Goal: Feedback & Contribution: Leave review/rating

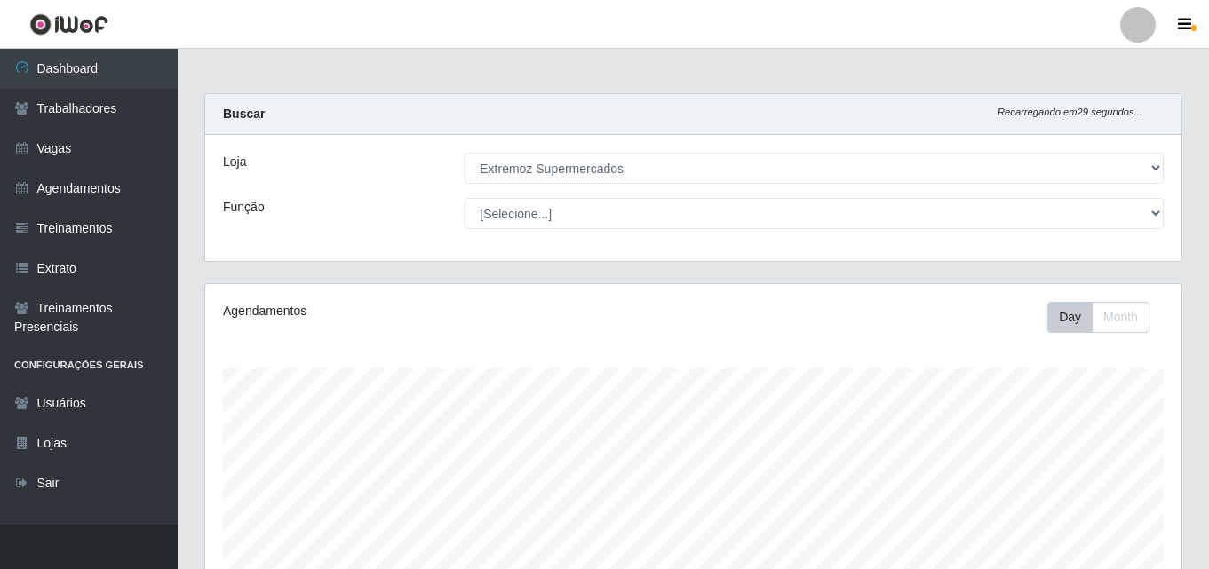
select select "519"
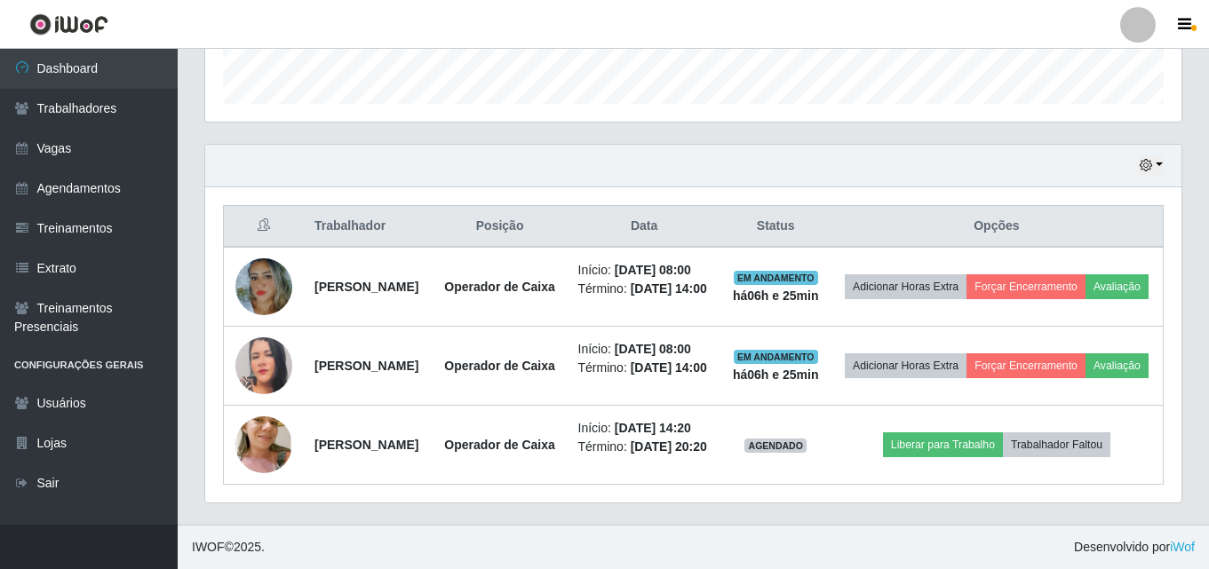
scroll to position [571, 0]
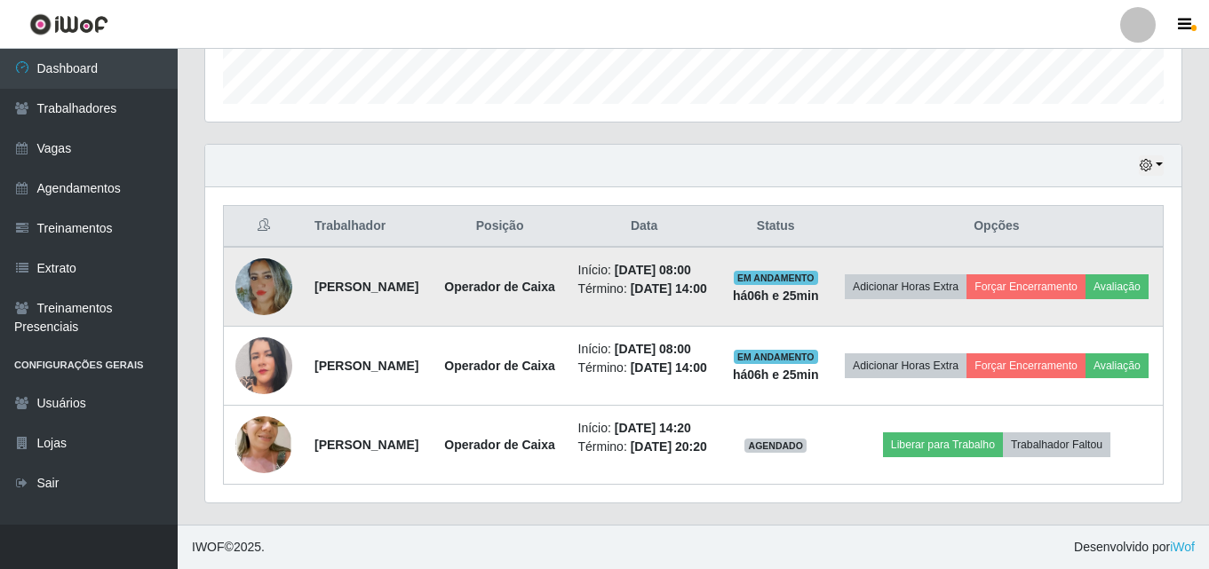
click at [259, 255] on img at bounding box center [263, 286] width 57 height 69
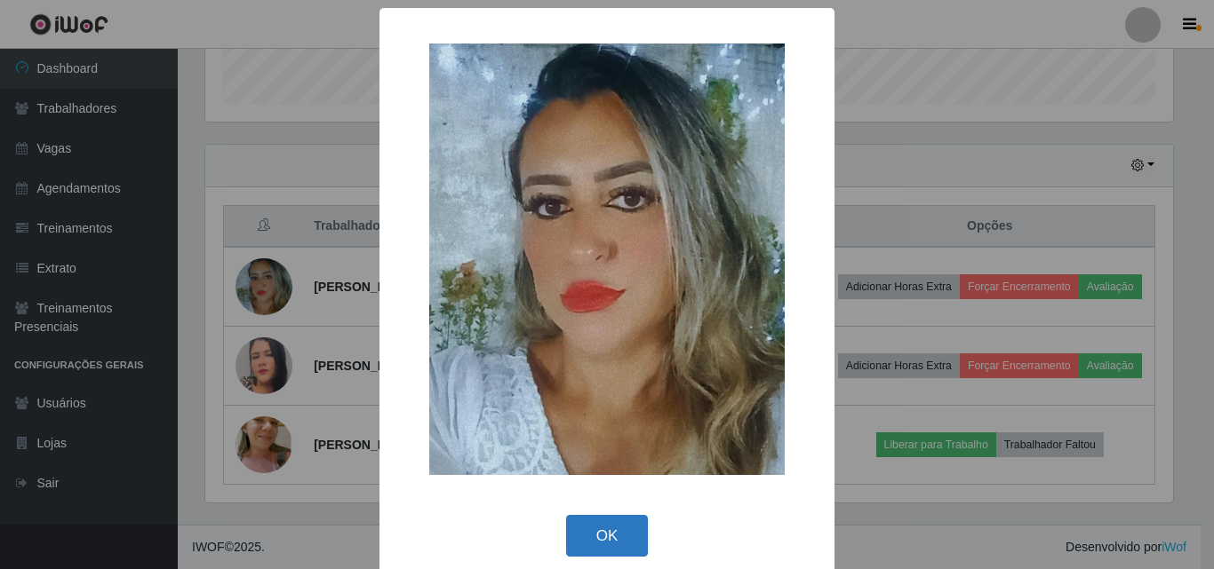
click at [573, 546] on button "OK" at bounding box center [607, 536] width 83 height 42
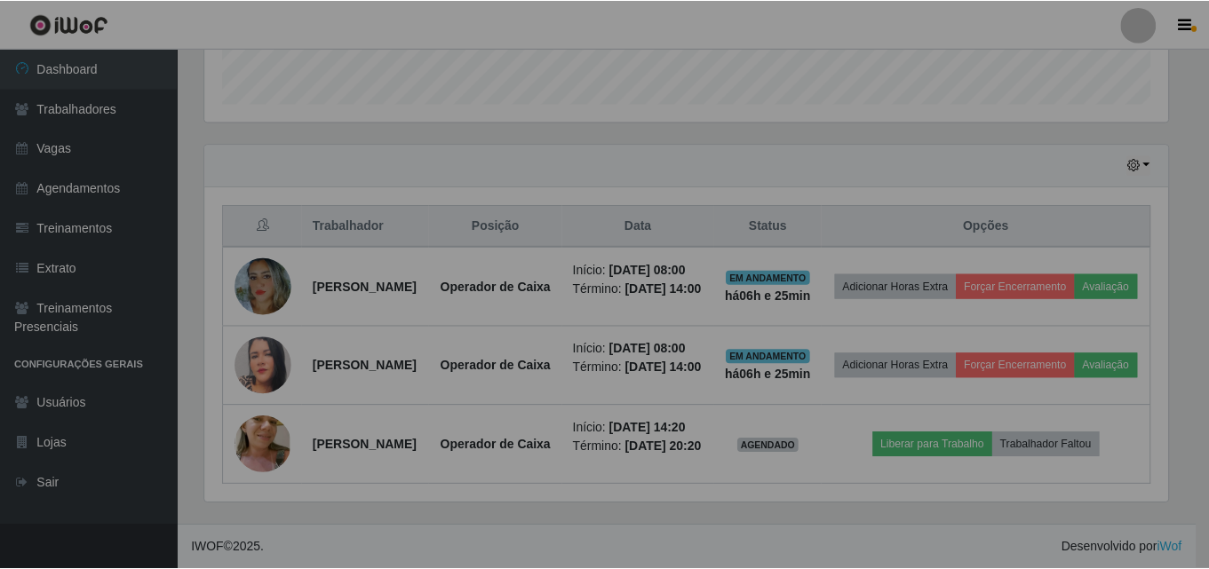
scroll to position [369, 976]
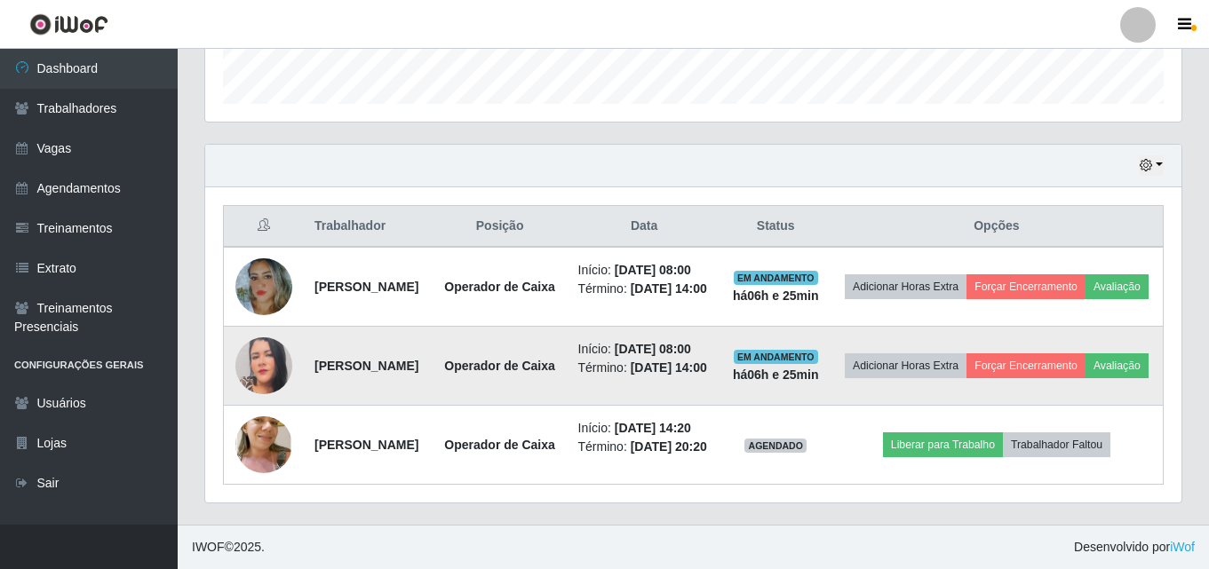
click at [251, 348] on img at bounding box center [263, 366] width 57 height 68
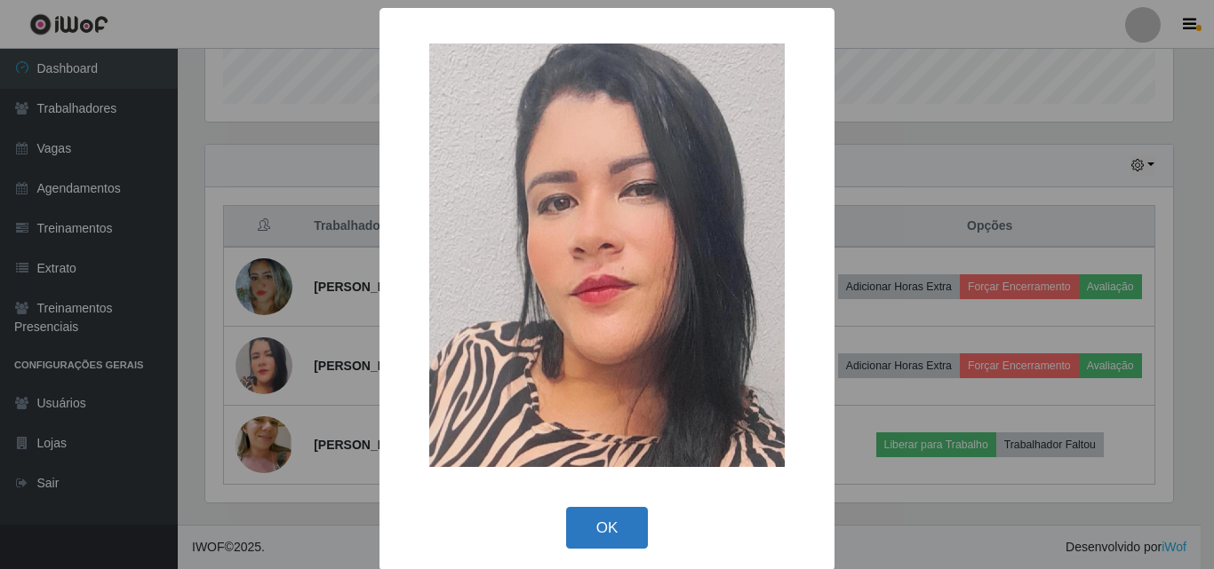
click at [580, 530] on button "OK" at bounding box center [607, 528] width 83 height 42
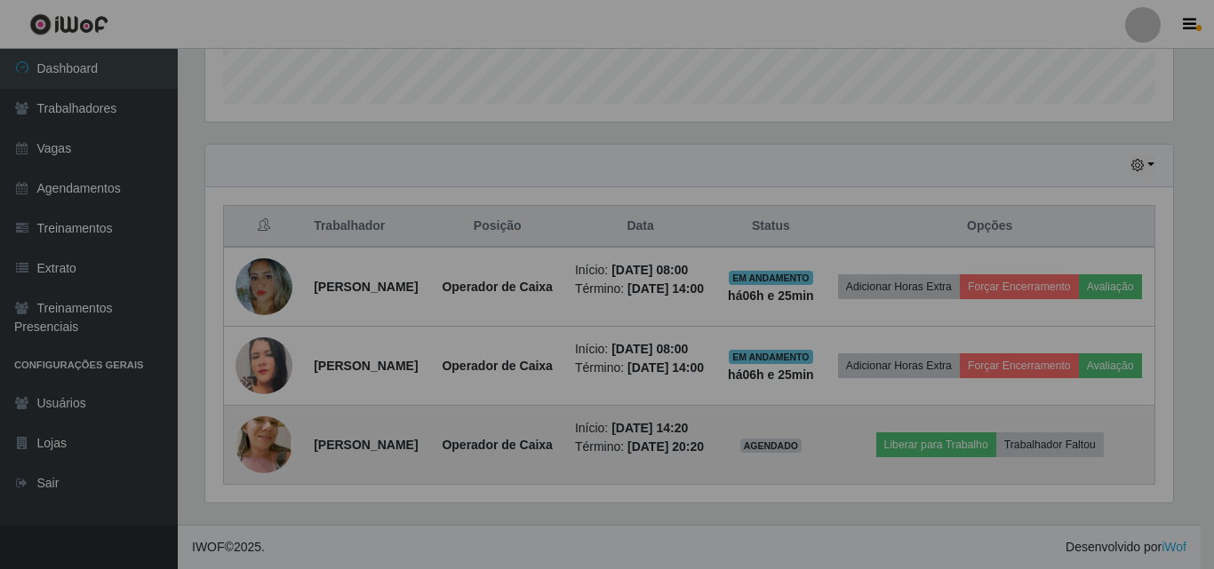
scroll to position [369, 976]
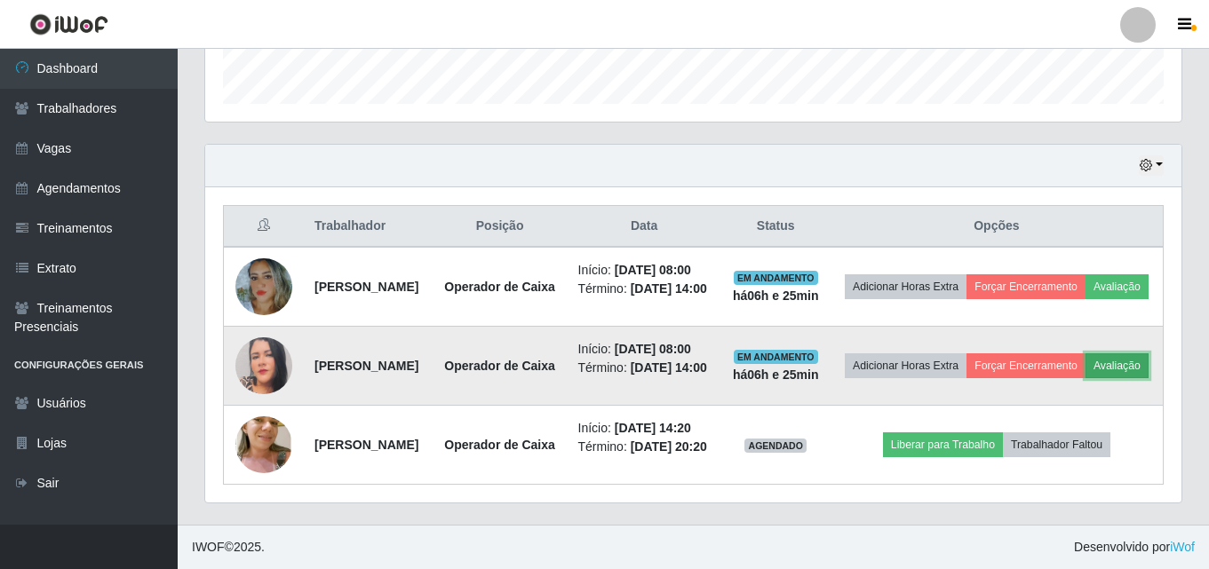
click at [1086, 354] on button "Avaliação" at bounding box center [1117, 366] width 63 height 25
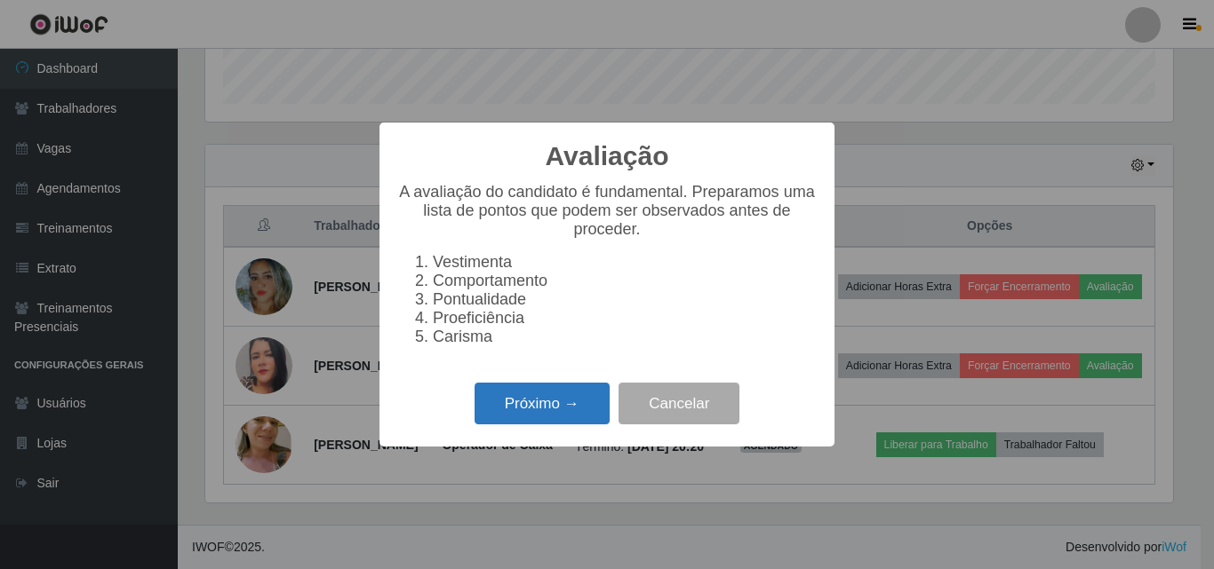
click at [499, 422] on button "Próximo →" at bounding box center [541, 404] width 135 height 42
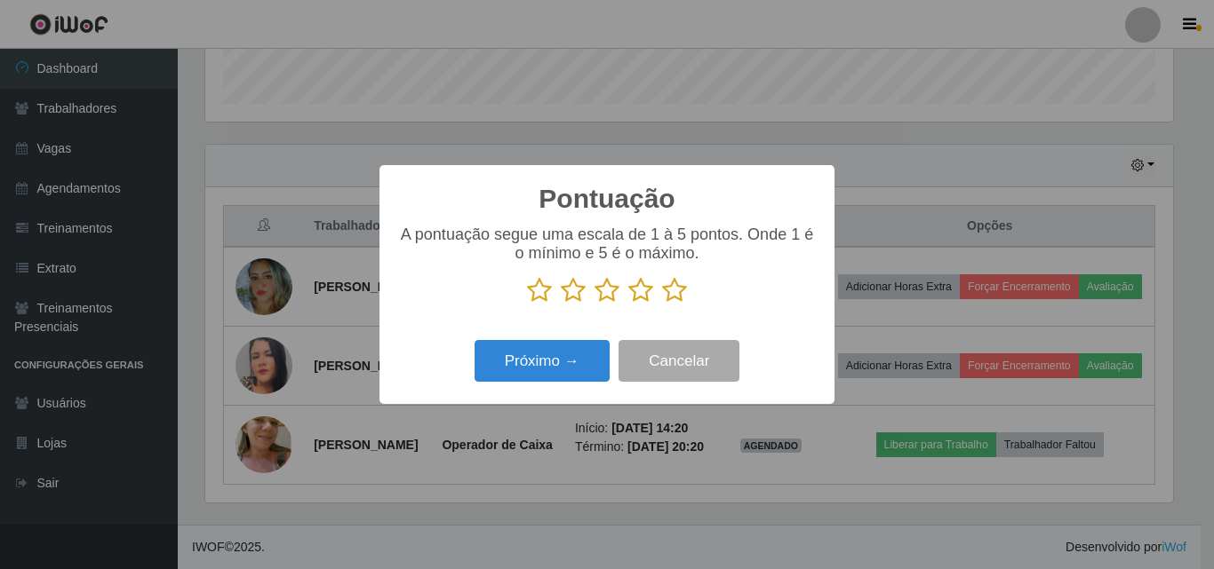
scroll to position [888076, 887477]
click at [582, 286] on icon at bounding box center [573, 290] width 25 height 27
click at [561, 304] on input "radio" at bounding box center [561, 304] width 0 height 0
click at [563, 298] on icon at bounding box center [573, 290] width 25 height 27
click at [561, 304] on input "radio" at bounding box center [561, 304] width 0 height 0
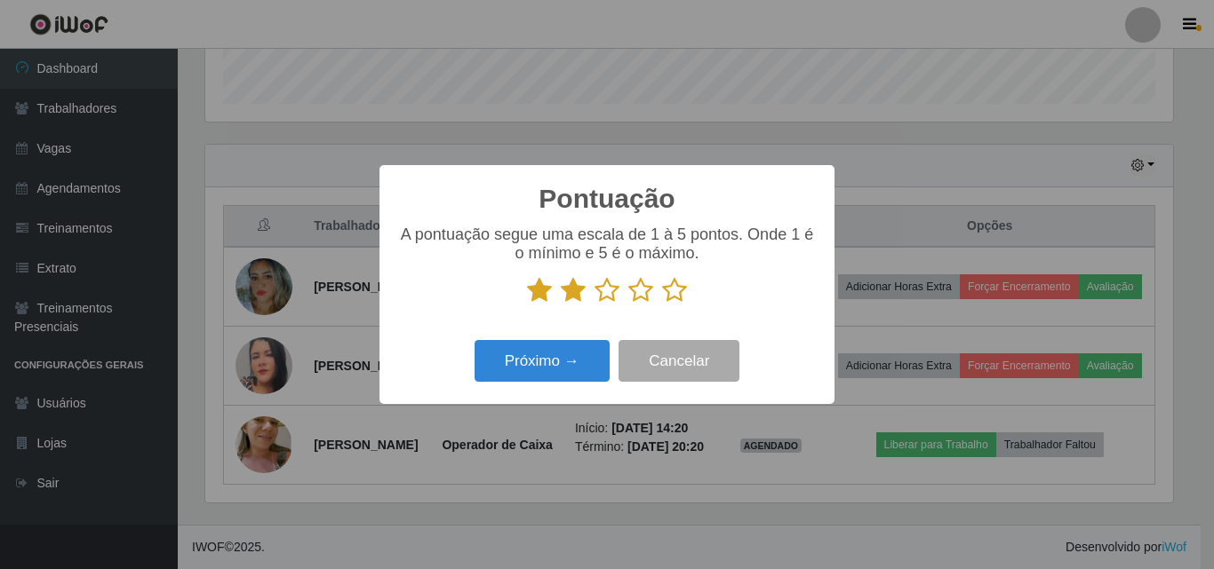
click at [569, 298] on icon at bounding box center [573, 290] width 25 height 27
click at [561, 304] on input "radio" at bounding box center [561, 304] width 0 height 0
click at [580, 290] on icon at bounding box center [573, 290] width 25 height 27
click at [561, 304] on input "radio" at bounding box center [561, 304] width 0 height 0
click at [546, 297] on icon at bounding box center [539, 290] width 25 height 27
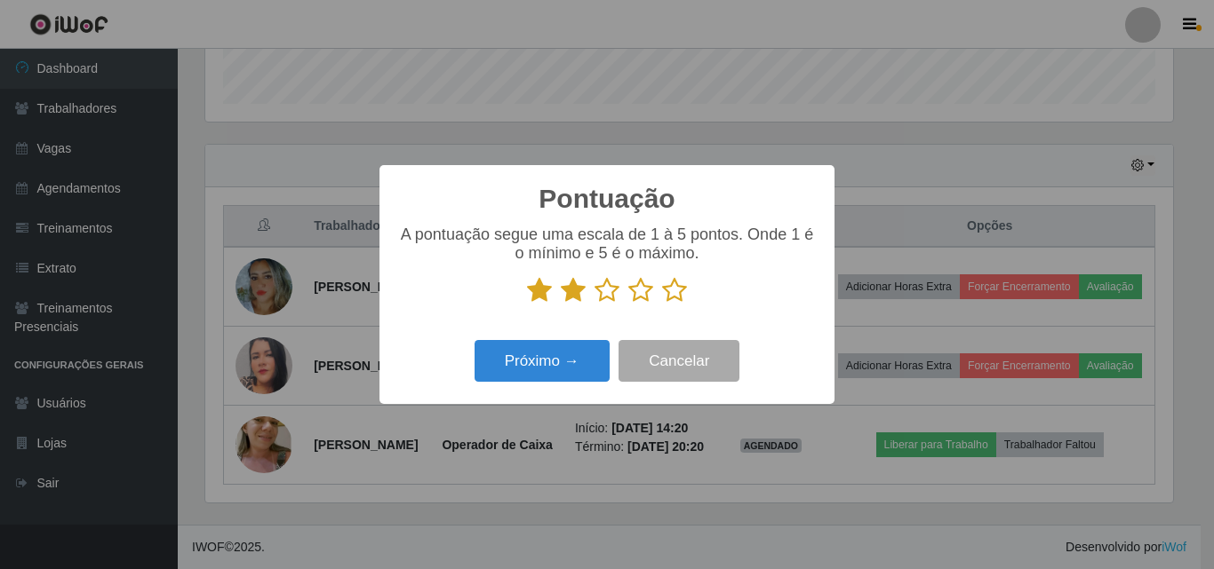
click at [527, 304] on input "radio" at bounding box center [527, 304] width 0 height 0
click at [527, 375] on button "Próximo →" at bounding box center [541, 361] width 135 height 42
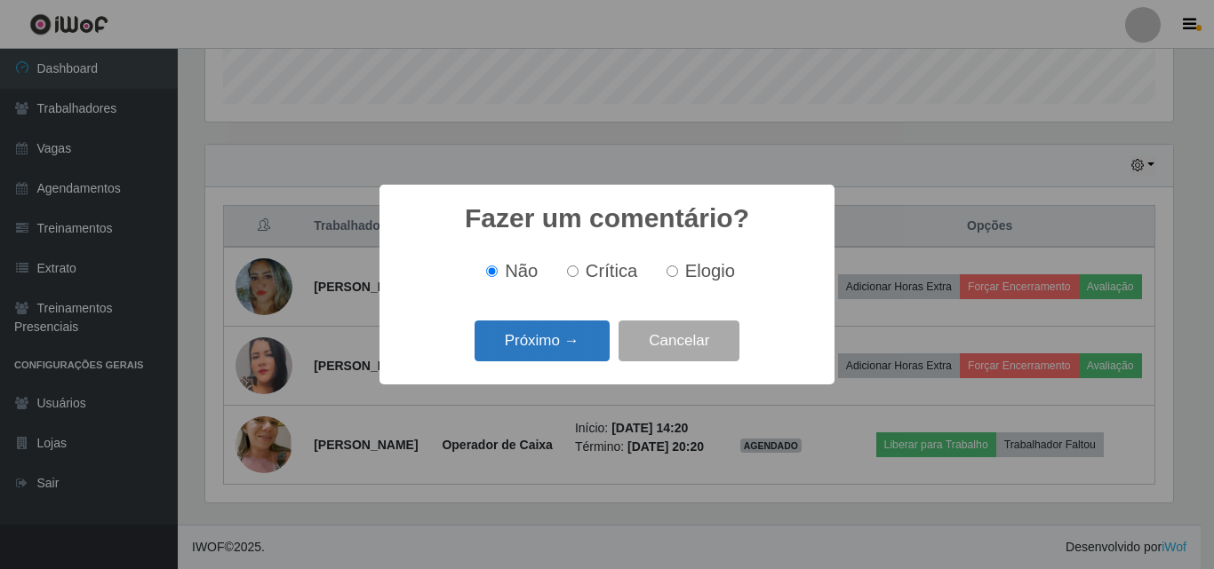
click at [522, 351] on button "Próximo →" at bounding box center [541, 342] width 135 height 42
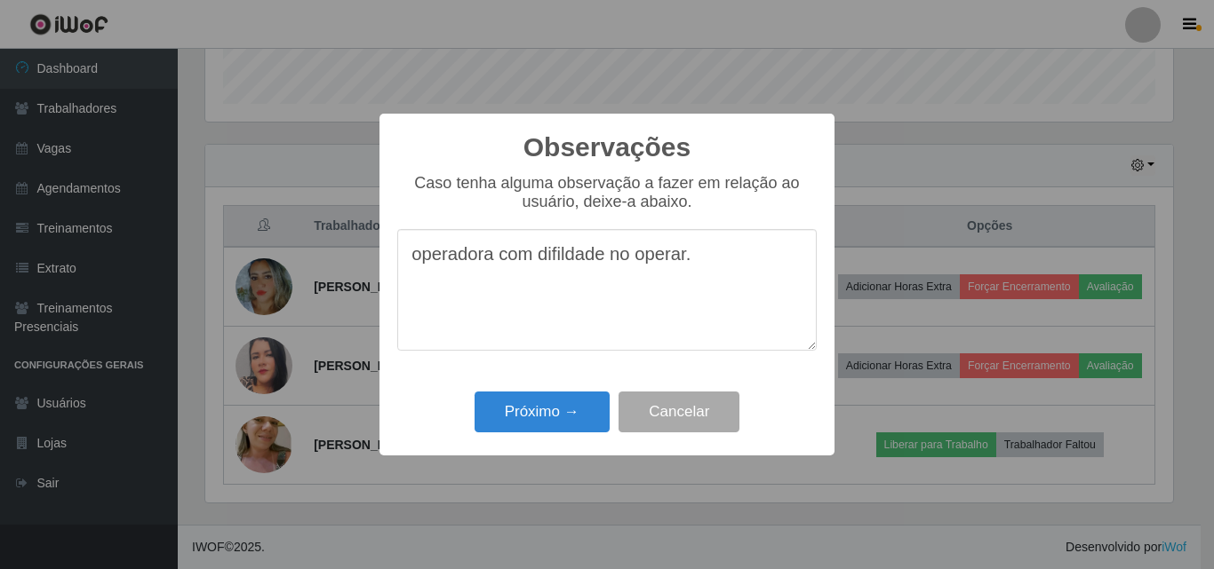
drag, startPoint x: 577, startPoint y: 258, endPoint x: 551, endPoint y: 264, distance: 27.4
click at [551, 264] on textarea "operadora com difildade no operar." at bounding box center [606, 290] width 419 height 122
click at [564, 264] on textarea "operadora com difildade no operar." at bounding box center [606, 290] width 419 height 122
click at [716, 310] on textarea "operadora com dificuldade no operar." at bounding box center [606, 290] width 419 height 122
drag, startPoint x: 553, startPoint y: 283, endPoint x: 550, endPoint y: 267, distance: 17.1
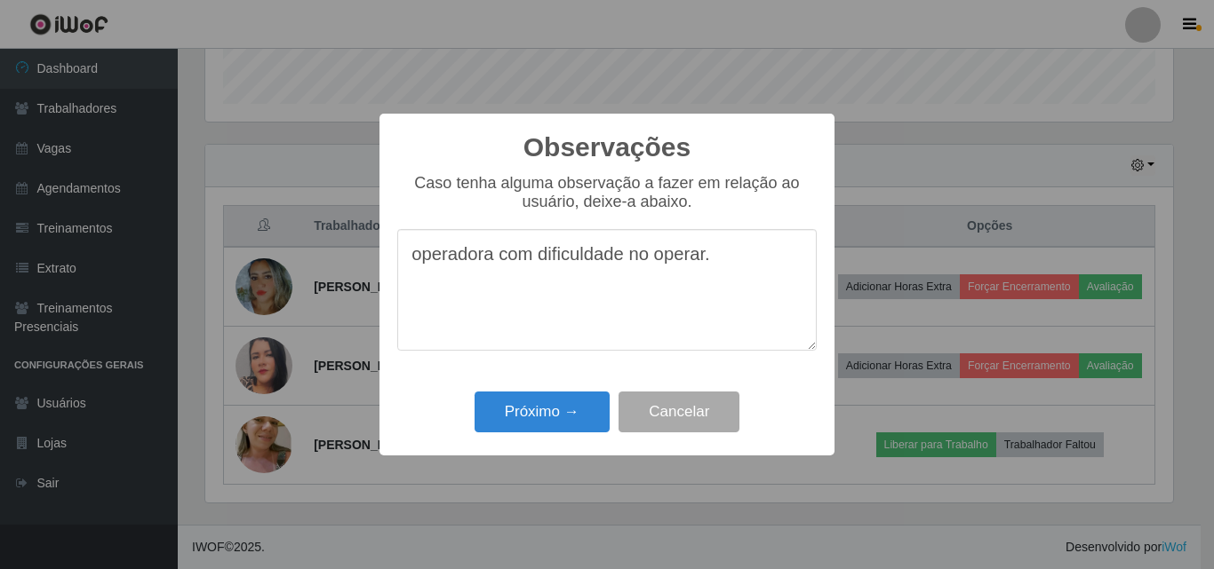
drag, startPoint x: 550, startPoint y: 267, endPoint x: 506, endPoint y: 270, distance: 44.6
click at [506, 270] on textarea "operadora com dificuldade no operar." at bounding box center [606, 290] width 419 height 122
drag, startPoint x: 576, startPoint y: 267, endPoint x: 522, endPoint y: 300, distance: 62.6
click at [522, 300] on textarea "operadora com dificuldade no operar." at bounding box center [606, 290] width 419 height 122
click at [418, 259] on textarea "operadora com dificuldade no operar." at bounding box center [606, 290] width 419 height 122
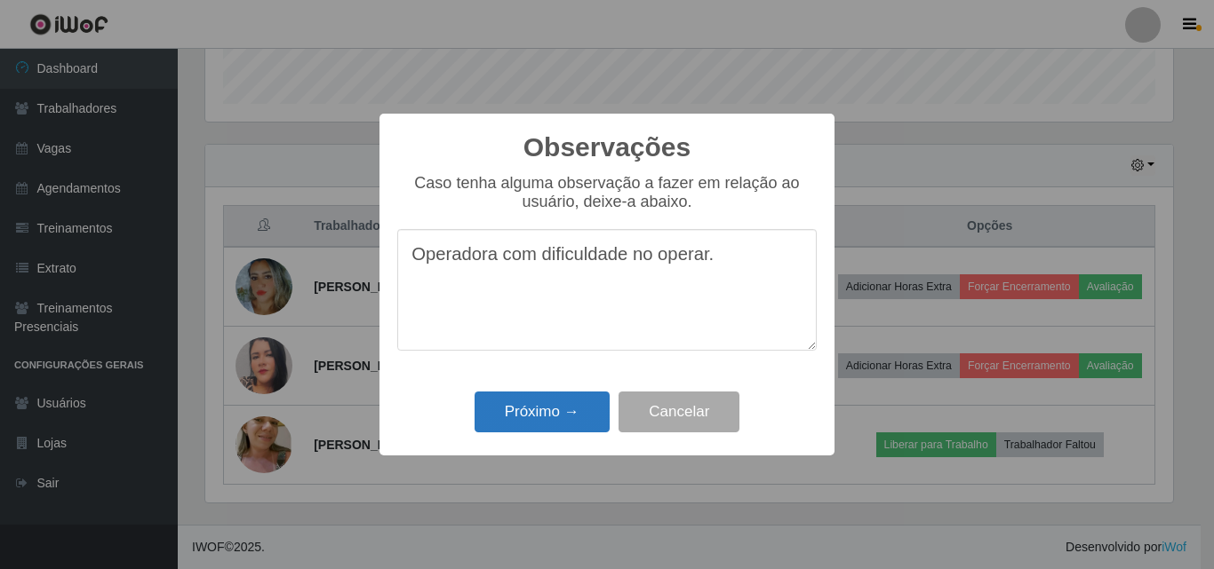
type textarea "Operadora com dificuldade no operar."
click at [523, 417] on button "Próximo →" at bounding box center [541, 413] width 135 height 42
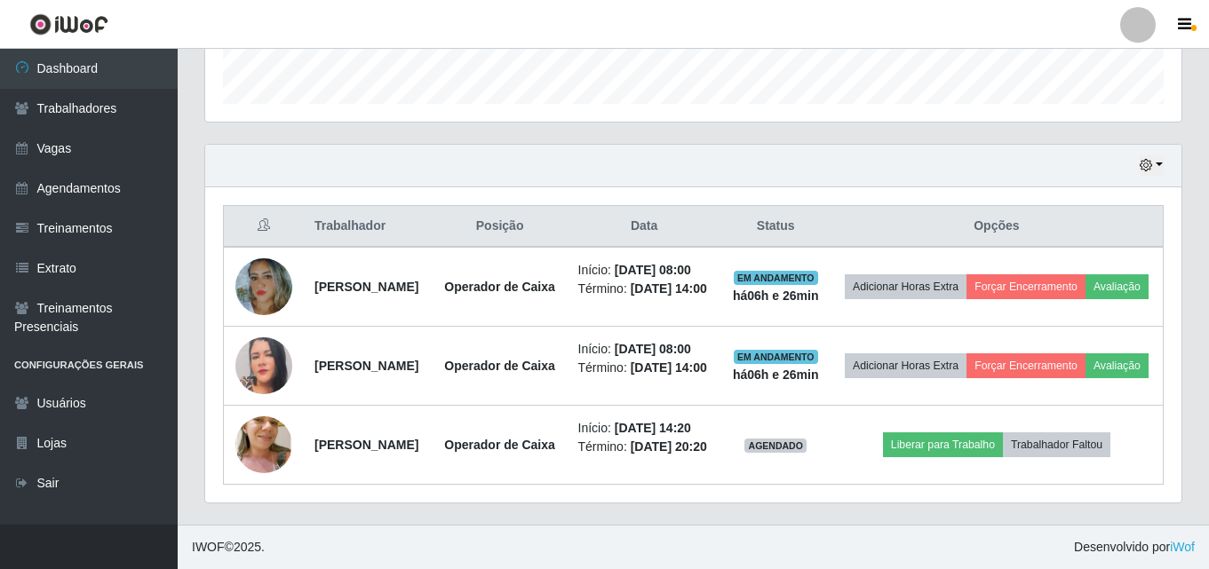
scroll to position [369, 976]
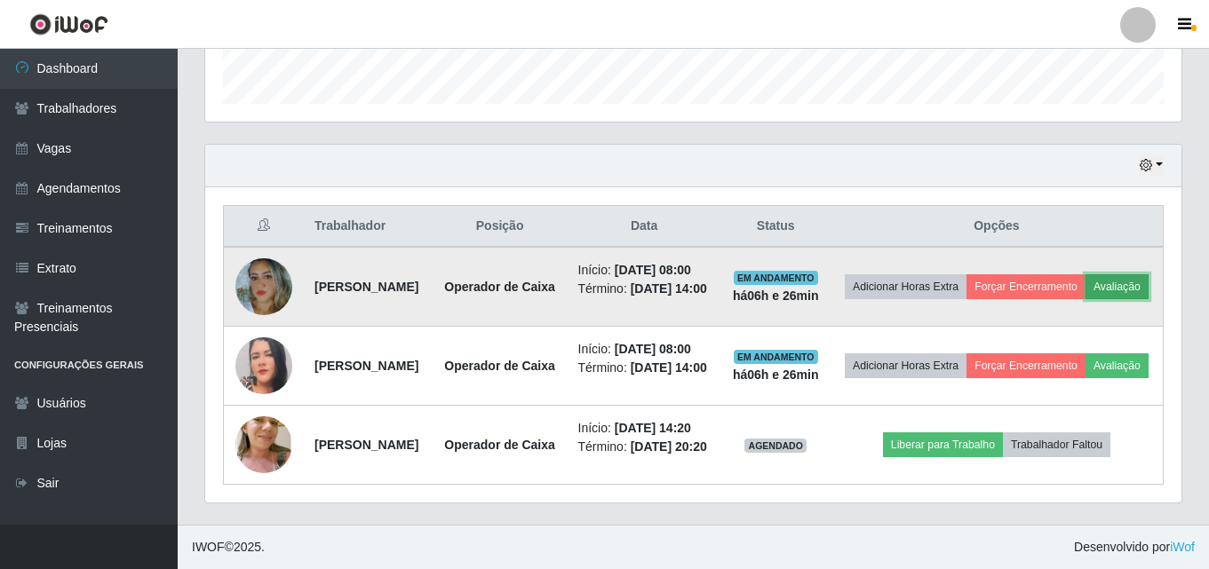
click at [1086, 275] on button "Avaliação" at bounding box center [1117, 287] width 63 height 25
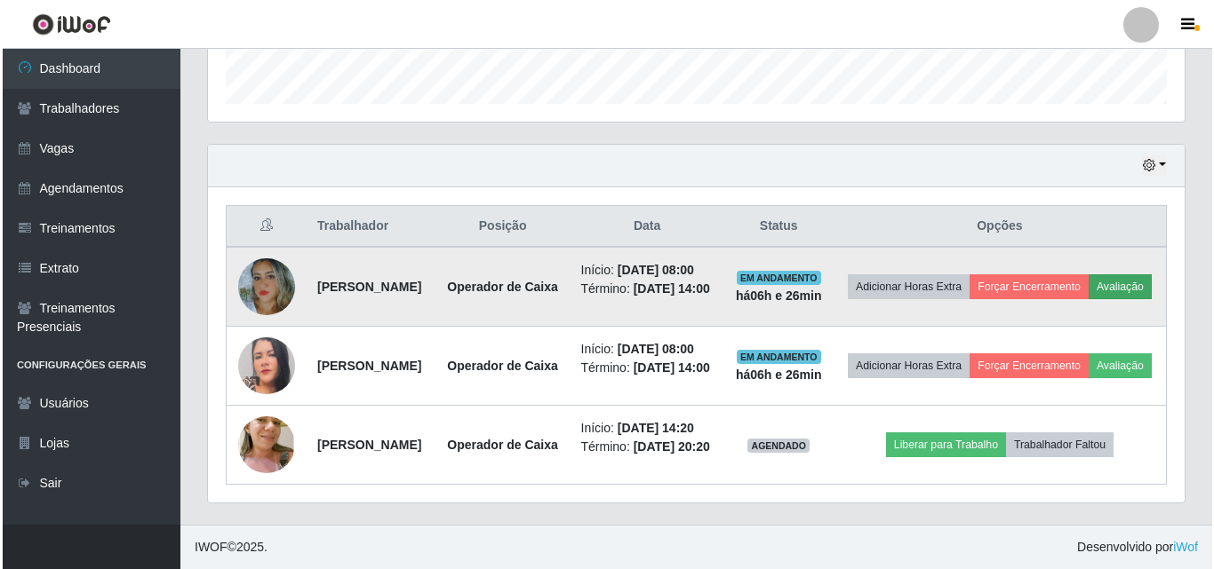
scroll to position [369, 968]
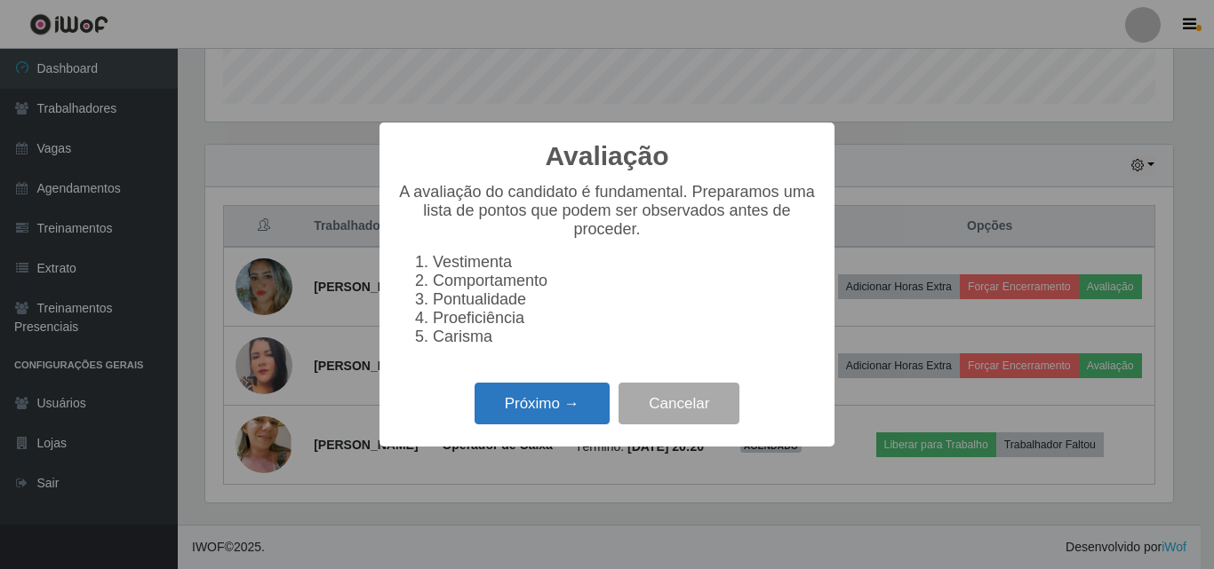
click at [546, 424] on button "Próximo →" at bounding box center [541, 404] width 135 height 42
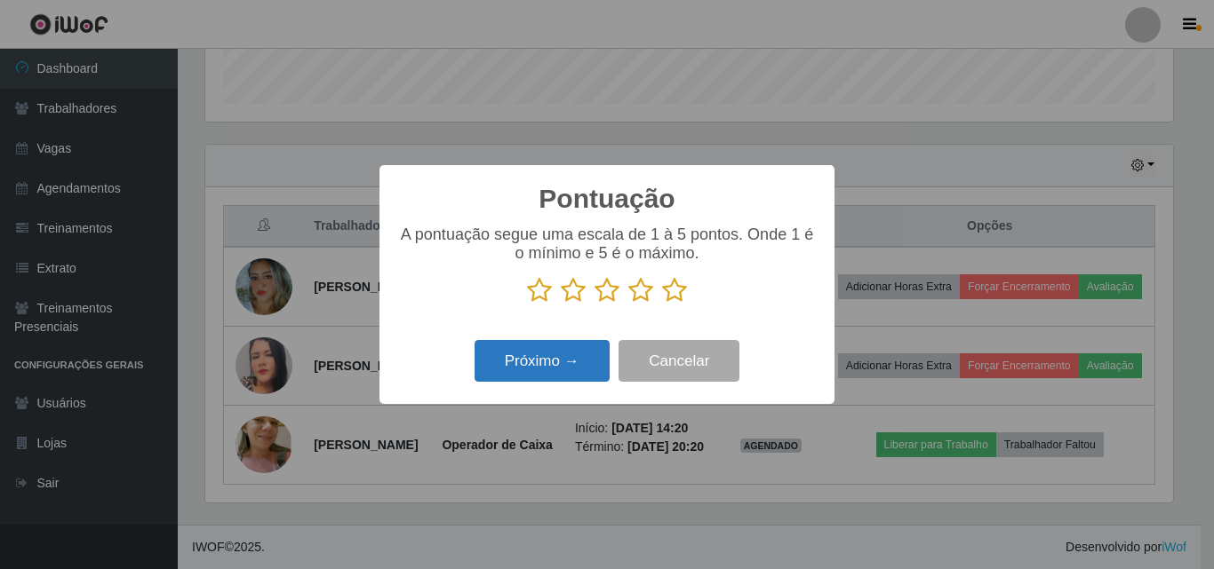
click at [506, 382] on button "Próximo →" at bounding box center [541, 361] width 135 height 42
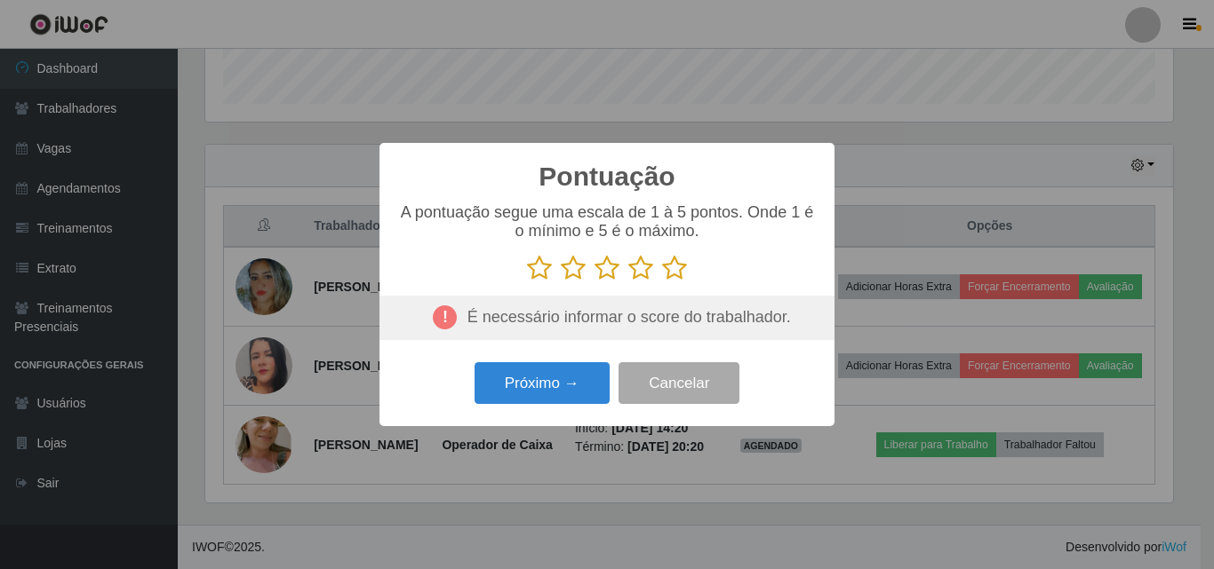
click at [608, 264] on icon at bounding box center [606, 268] width 25 height 27
click at [594, 282] on input "radio" at bounding box center [594, 282] width 0 height 0
click at [570, 282] on icon at bounding box center [573, 268] width 25 height 27
click at [561, 282] on input "radio" at bounding box center [561, 282] width 0 height 0
click at [552, 404] on button "Próximo →" at bounding box center [541, 383] width 135 height 42
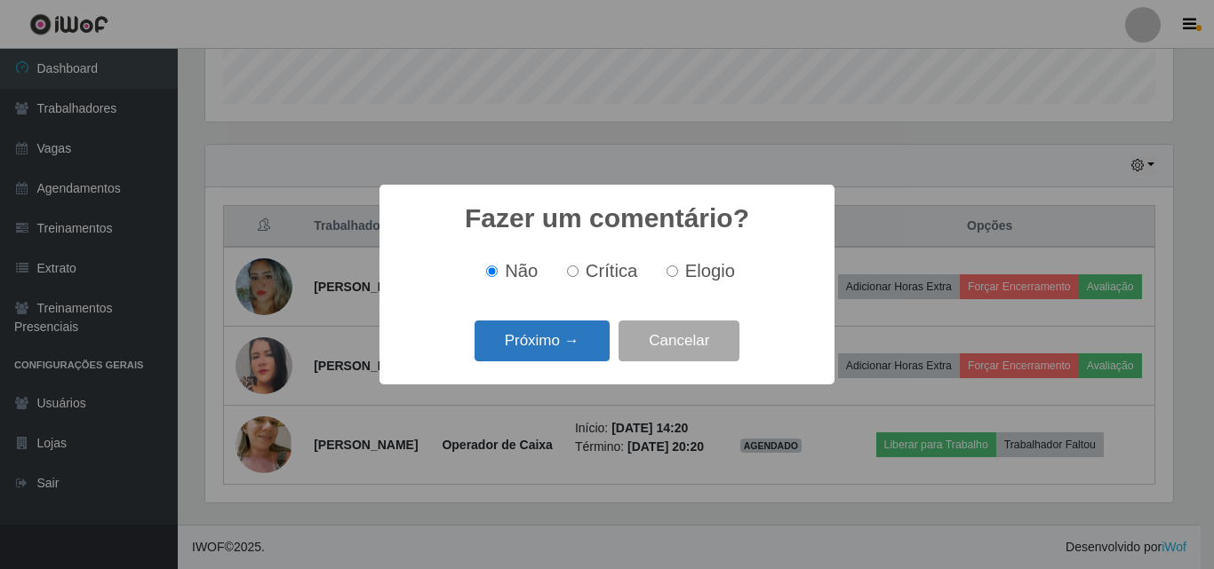
click at [509, 353] on button "Próximo →" at bounding box center [541, 342] width 135 height 42
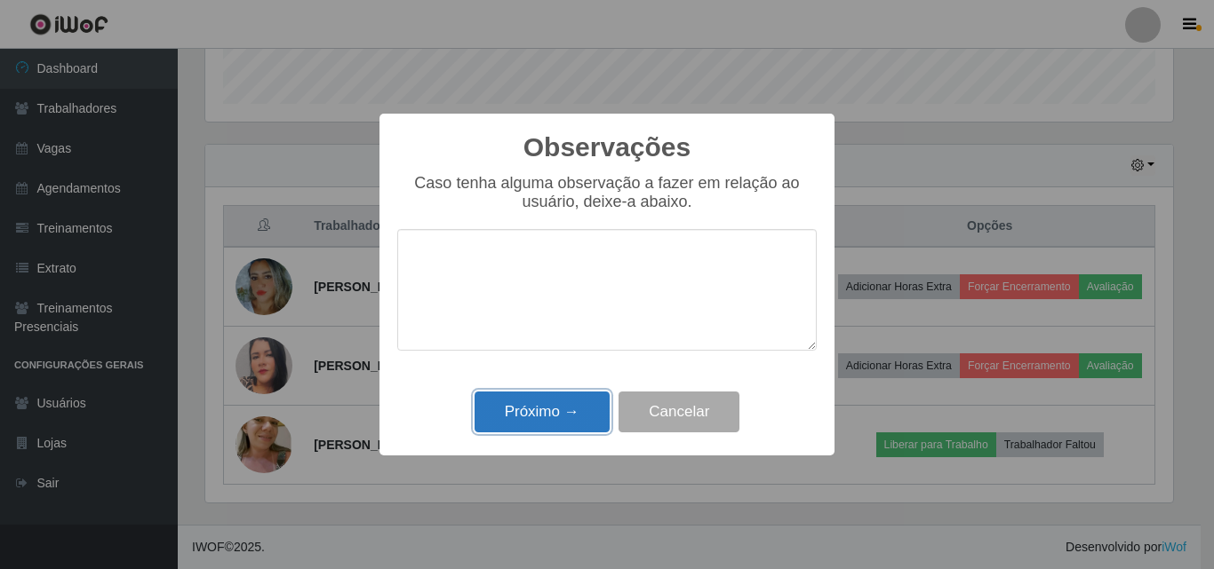
click at [545, 418] on button "Próximo →" at bounding box center [541, 413] width 135 height 42
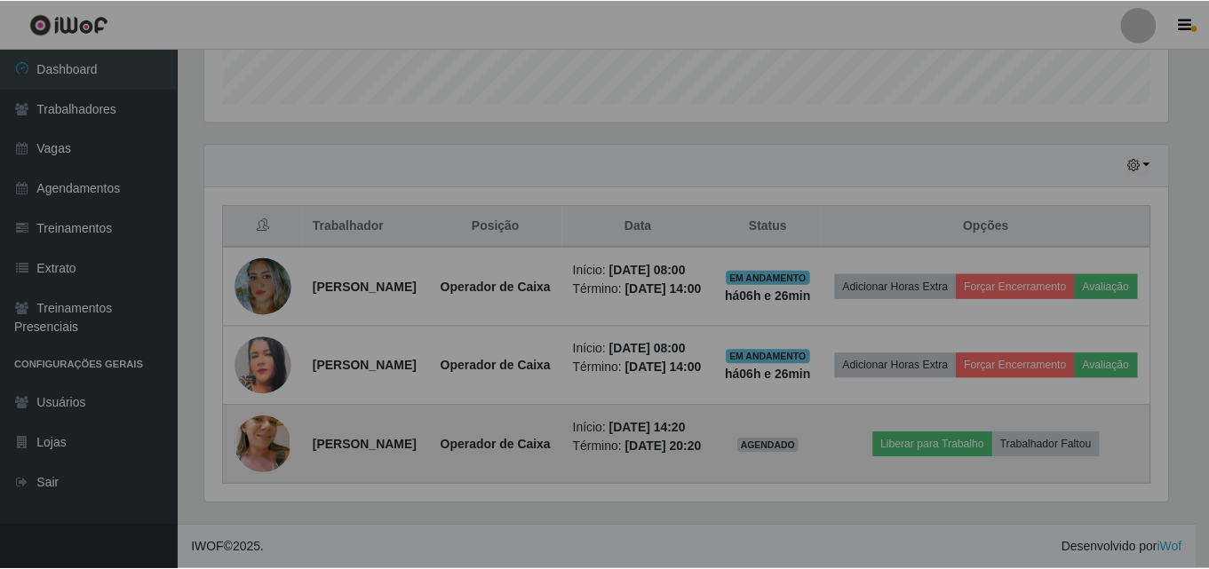
scroll to position [369, 976]
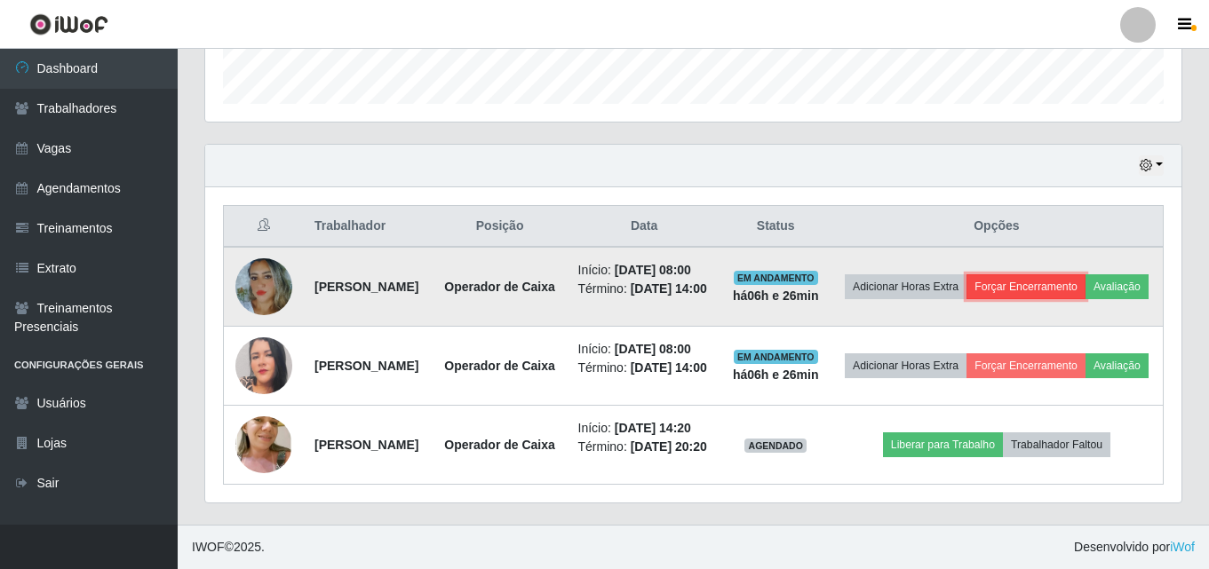
click at [1078, 275] on button "Forçar Encerramento" at bounding box center [1026, 287] width 119 height 25
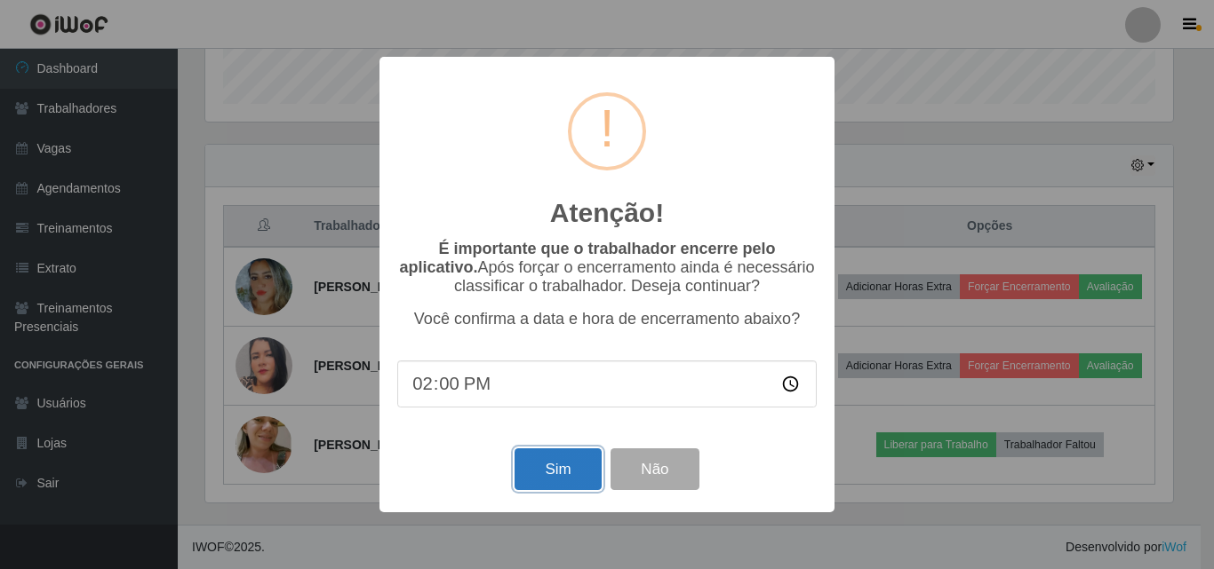
click at [550, 476] on button "Sim" at bounding box center [557, 470] width 86 height 42
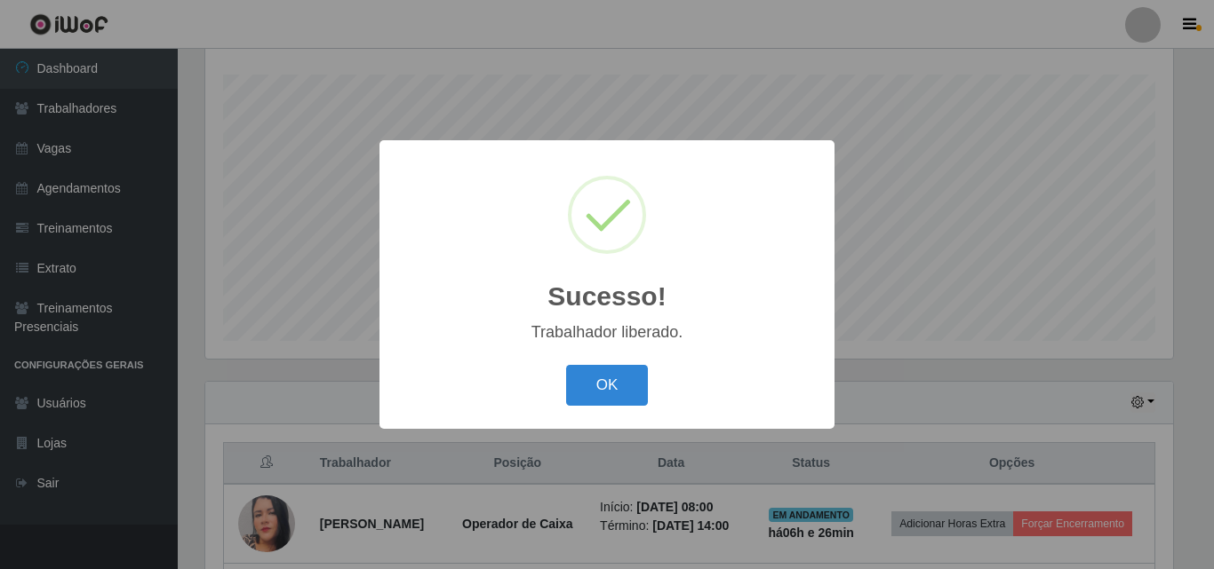
click at [564, 402] on div "OK Cancel" at bounding box center [606, 385] width 419 height 51
click at [598, 395] on button "OK" at bounding box center [607, 386] width 83 height 42
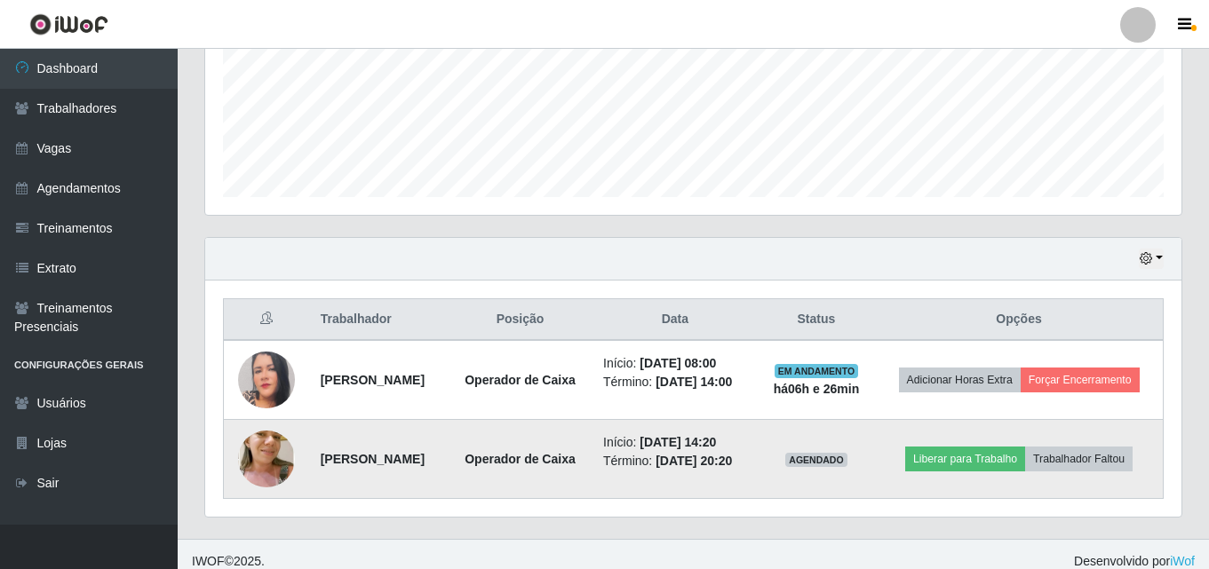
scroll to position [452, 0]
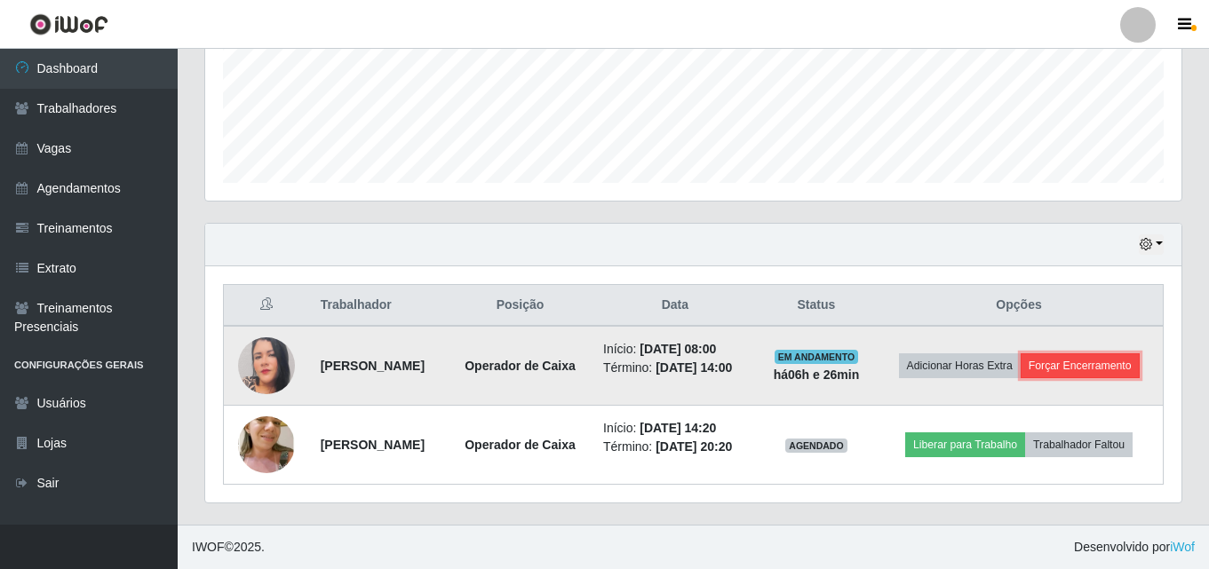
click at [1085, 365] on button "Forçar Encerramento" at bounding box center [1080, 366] width 119 height 25
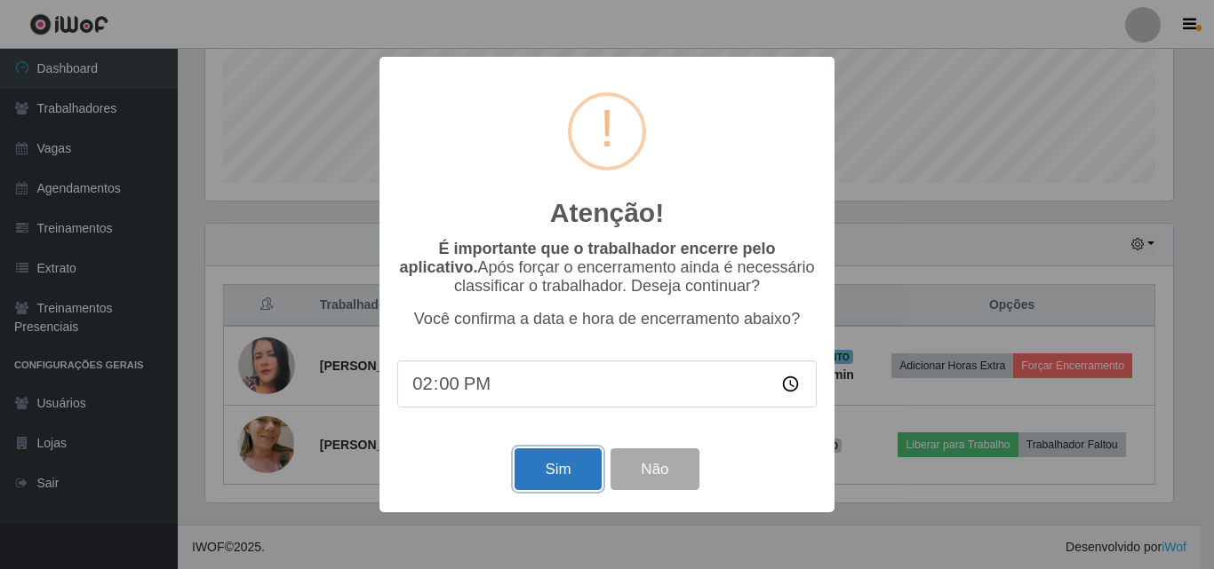
click at [543, 464] on button "Sim" at bounding box center [557, 470] width 86 height 42
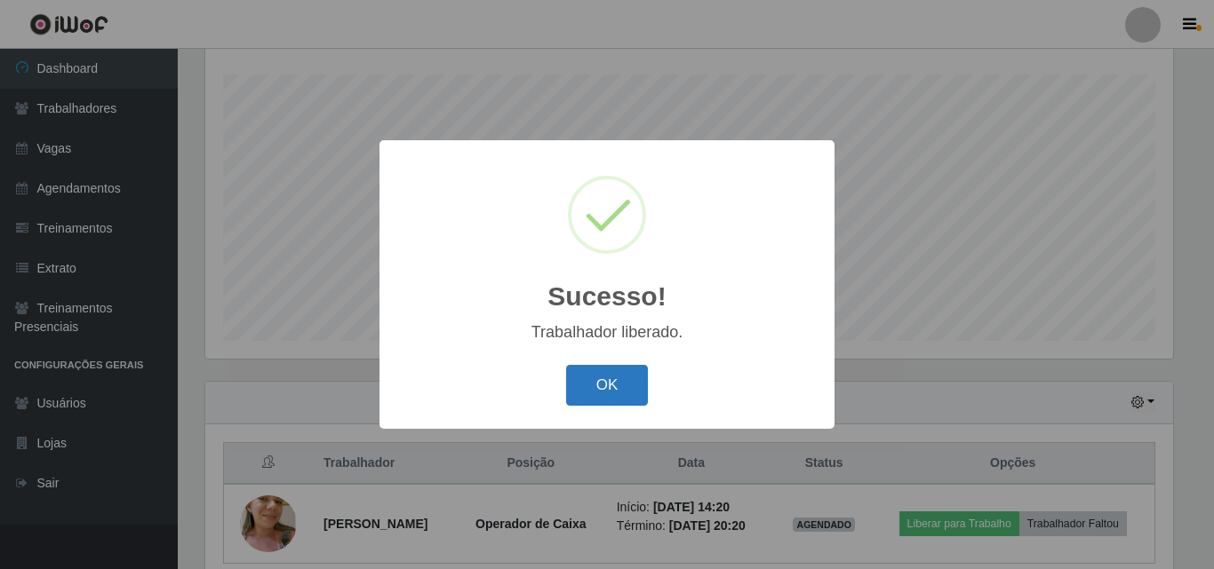
click at [582, 396] on button "OK" at bounding box center [607, 386] width 83 height 42
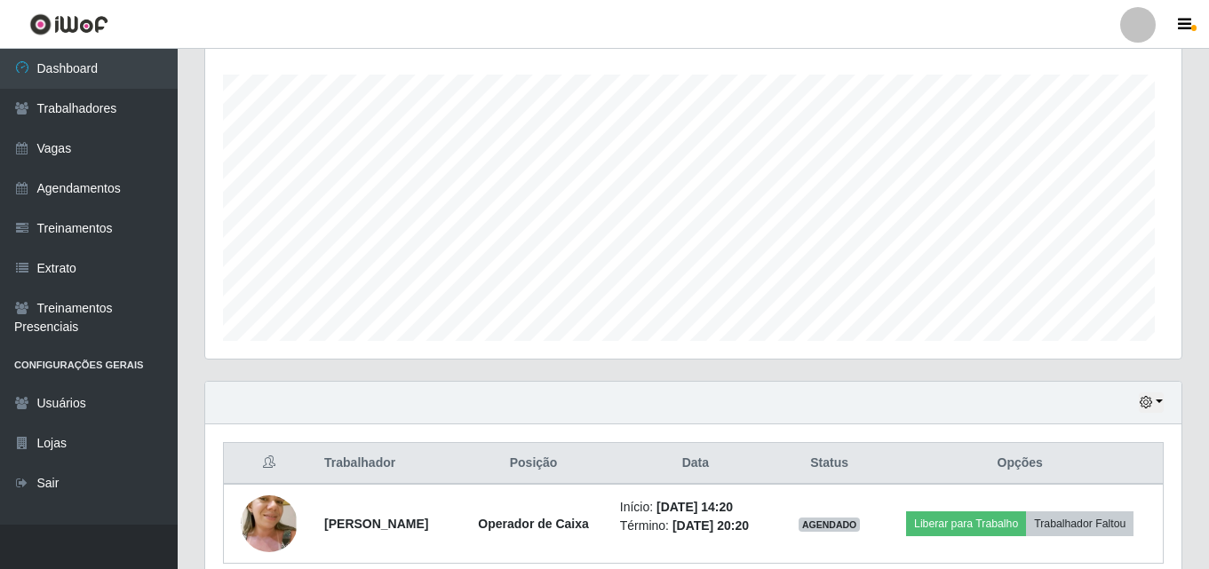
scroll to position [369, 976]
